Goal: Task Accomplishment & Management: Manage account settings

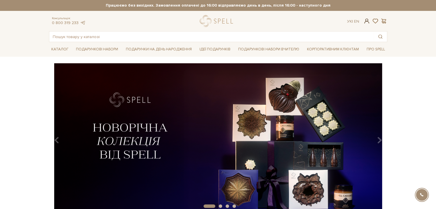
type input "[EMAIL_ADDRESS][DOMAIN_NAME]"
click at [365, 20] on span at bounding box center [366, 21] width 7 height 6
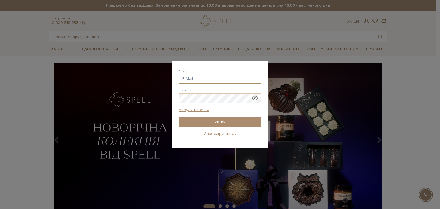
click at [200, 74] on input "E-Mail" at bounding box center [220, 79] width 82 height 10
type input "[EMAIL_ADDRESS][DOMAIN_NAME]"
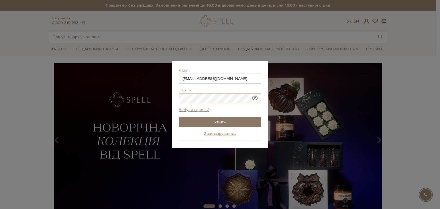
click at [211, 119] on input "Увійти" at bounding box center [220, 122] width 82 height 10
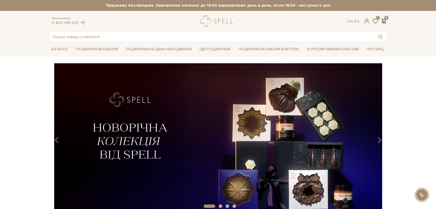
click at [385, 21] on span at bounding box center [383, 21] width 7 height 6
